Goal: Book appointment/travel/reservation

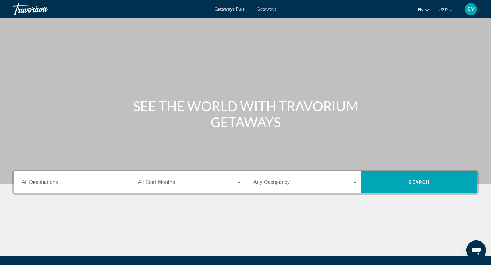
click at [272, 8] on span "Getaways" at bounding box center [267, 9] width 20 height 5
click at [95, 200] on div "Destination All Destinations Start Month All Start Months Occupancy Any Occupan…" at bounding box center [245, 213] width 491 height 86
click at [60, 182] on input "Destination All Destinations" at bounding box center [73, 182] width 103 height 7
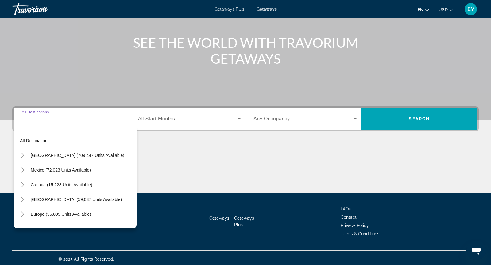
scroll to position [66, 0]
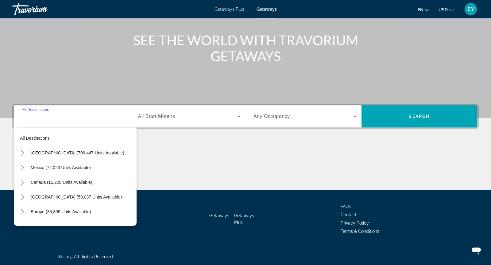
click at [88, 118] on input "Destination All Destinations" at bounding box center [73, 116] width 103 height 7
click at [32, 117] on input "Destination All Destinations" at bounding box center [73, 116] width 103 height 7
click at [33, 117] on input "Destination All Destinations" at bounding box center [73, 116] width 103 height 7
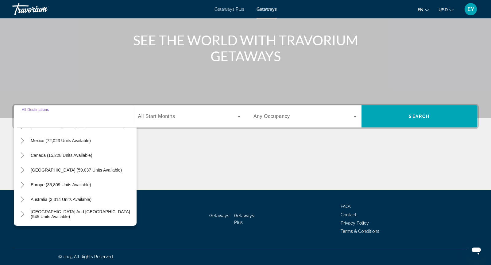
scroll to position [0, 0]
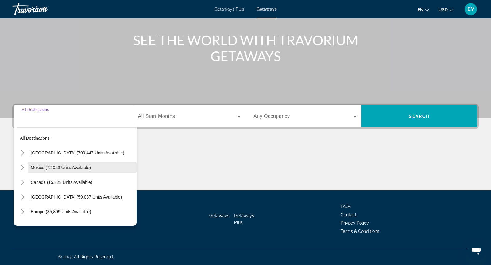
click at [77, 167] on span "Mexico (72,023 units available)" at bounding box center [61, 167] width 60 height 5
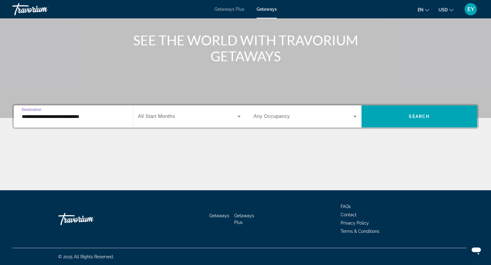
click at [64, 117] on input "**********" at bounding box center [73, 116] width 103 height 7
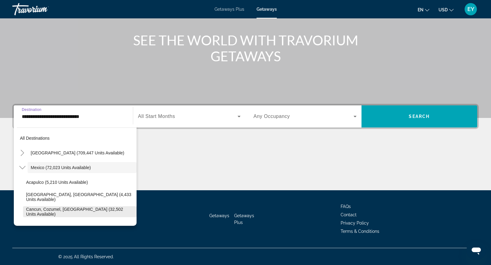
click at [71, 213] on span "Cancun, Cozumel, [GEOGRAPHIC_DATA] (32,502 units available)" at bounding box center [79, 212] width 107 height 10
type input "**********"
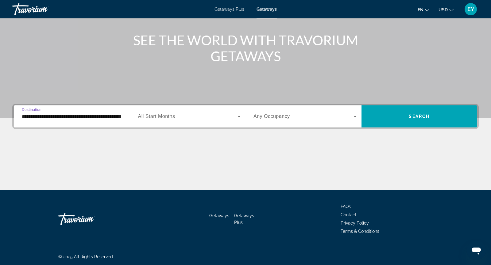
click at [239, 116] on icon "Search widget" at bounding box center [238, 117] width 3 height 2
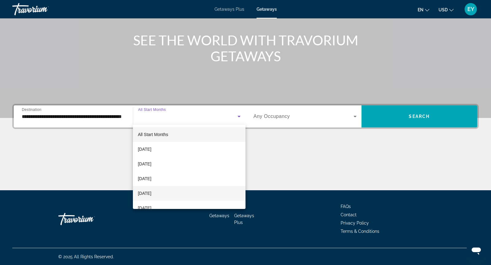
click at [173, 191] on mat-option "[DATE]" at bounding box center [189, 193] width 113 height 15
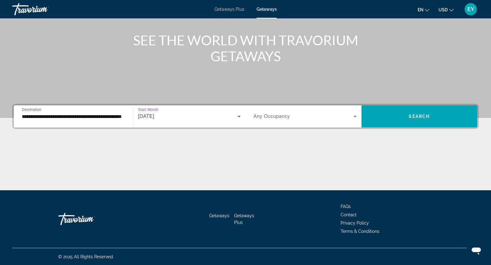
click at [355, 116] on icon "Search widget" at bounding box center [354, 116] width 7 height 7
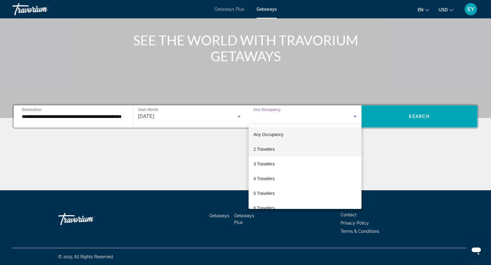
click at [279, 150] on mat-option "2 Travelers" at bounding box center [304, 149] width 113 height 15
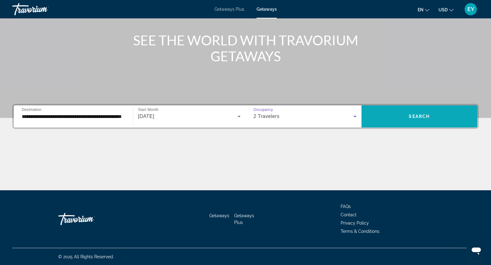
click at [443, 119] on span "Search widget" at bounding box center [419, 116] width 116 height 15
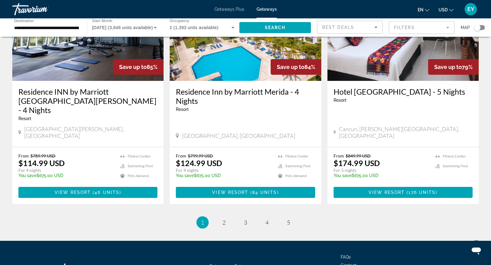
scroll to position [753, 0]
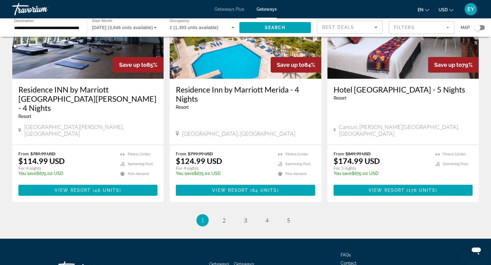
click at [448, 28] on mat-form-field "Filters" at bounding box center [422, 27] width 66 height 13
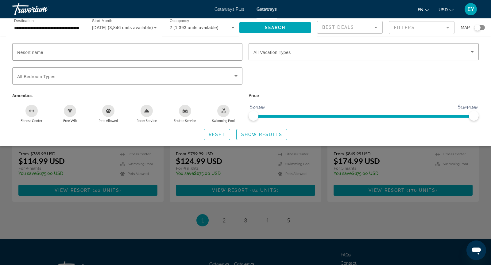
click at [376, 27] on icon "Sort by" at bounding box center [375, 28] width 3 height 2
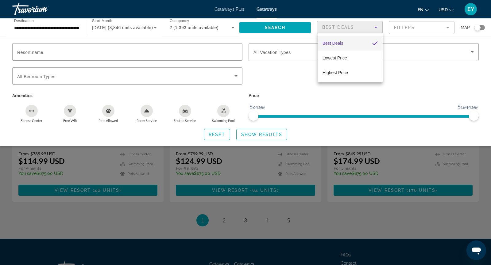
click at [387, 90] on div at bounding box center [245, 132] width 491 height 265
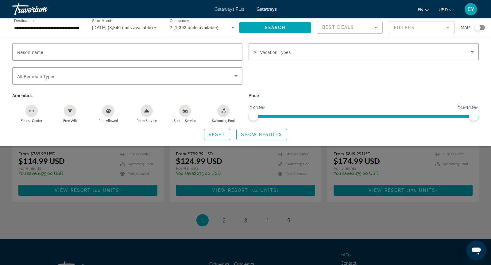
click at [448, 29] on mat-form-field "Filters" at bounding box center [422, 27] width 66 height 13
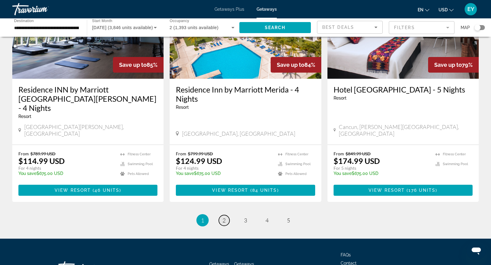
click at [225, 217] on span "2" at bounding box center [223, 220] width 3 height 7
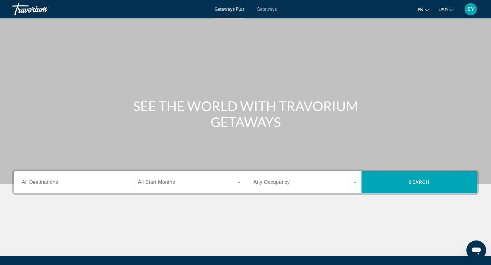
click at [270, 8] on span "Getaways" at bounding box center [267, 9] width 20 height 5
click at [57, 185] on div "Destination All Destinations" at bounding box center [73, 182] width 103 height 17
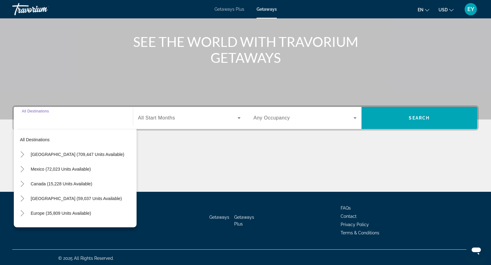
scroll to position [66, 0]
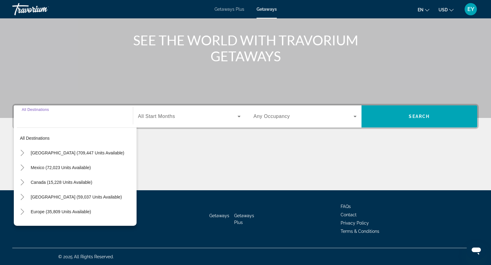
click at [53, 119] on input "Destination All Destinations" at bounding box center [73, 116] width 103 height 7
click at [55, 167] on span "Mexico (72,023 units available)" at bounding box center [61, 167] width 60 height 5
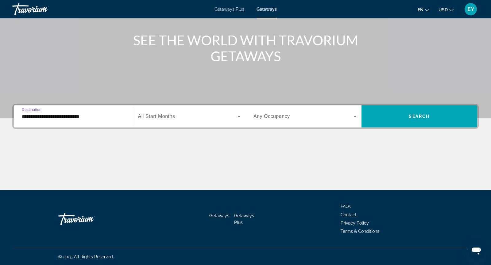
click at [61, 114] on input "**********" at bounding box center [73, 116] width 103 height 7
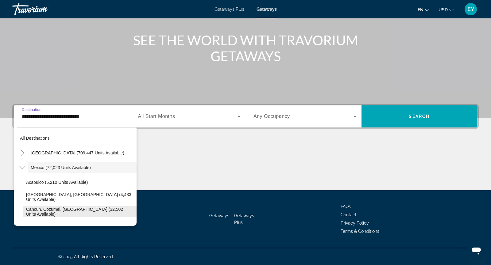
click at [64, 210] on span "Cancun, Cozumel, Riviera Maya (32,502 units available)" at bounding box center [79, 212] width 107 height 10
type input "**********"
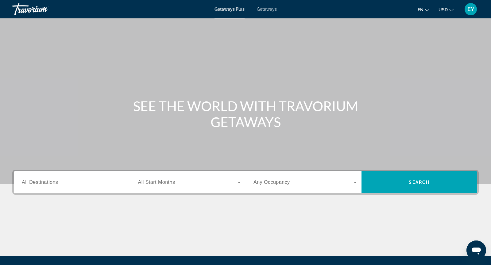
click at [266, 9] on span "Getaways" at bounding box center [267, 9] width 20 height 5
click at [236, 8] on span "Getaways Plus" at bounding box center [229, 9] width 30 height 5
click at [266, 11] on span "Getaways" at bounding box center [267, 9] width 20 height 5
click at [267, 10] on span "Getaways" at bounding box center [267, 9] width 20 height 5
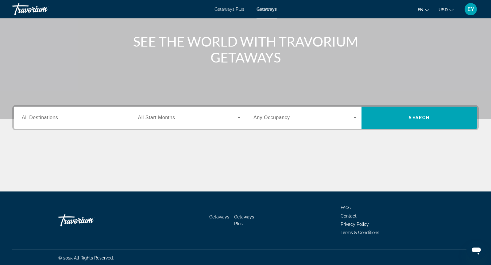
scroll to position [65, 0]
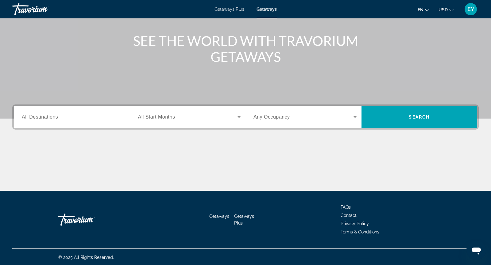
click at [239, 117] on icon "Search widget" at bounding box center [238, 118] width 3 height 2
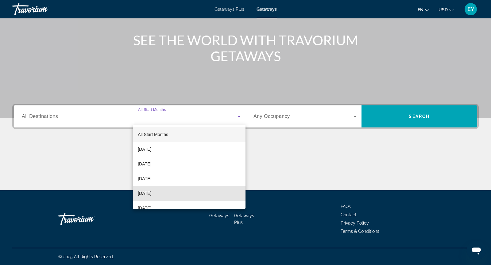
scroll to position [1, 0]
click at [151, 195] on span "[DATE]" at bounding box center [144, 192] width 13 height 7
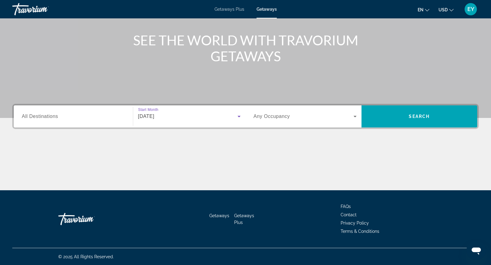
click at [63, 115] on input "Destination All Destinations" at bounding box center [73, 116] width 103 height 7
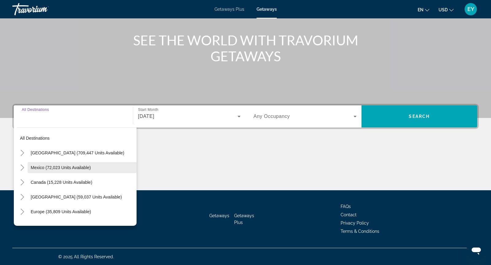
click at [66, 168] on span "Mexico (72,023 units available)" at bounding box center [61, 167] width 60 height 5
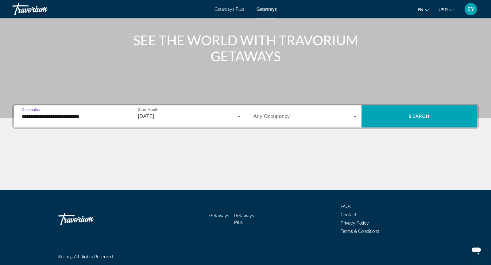
click at [89, 117] on input "**********" at bounding box center [73, 116] width 103 height 7
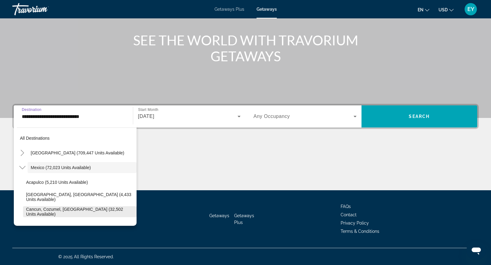
click at [84, 210] on span "Cancun, Cozumel, [GEOGRAPHIC_DATA] (32,502 units available)" at bounding box center [79, 212] width 107 height 10
type input "**********"
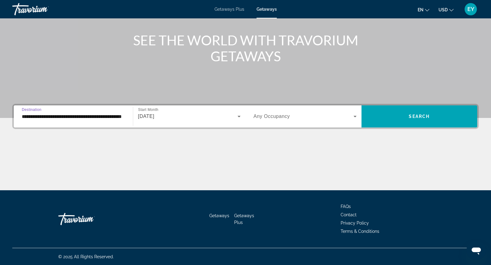
click at [355, 117] on icon "Search widget" at bounding box center [354, 117] width 3 height 2
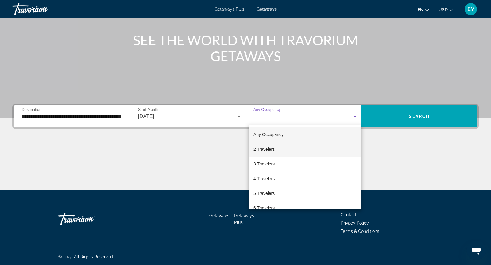
click at [296, 149] on mat-option "2 Travelers" at bounding box center [304, 149] width 113 height 15
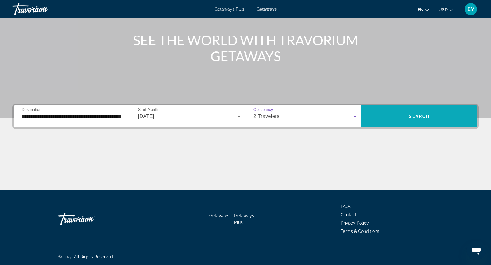
click at [421, 116] on span "Search" at bounding box center [418, 116] width 21 height 5
